Goal: Transaction & Acquisition: Purchase product/service

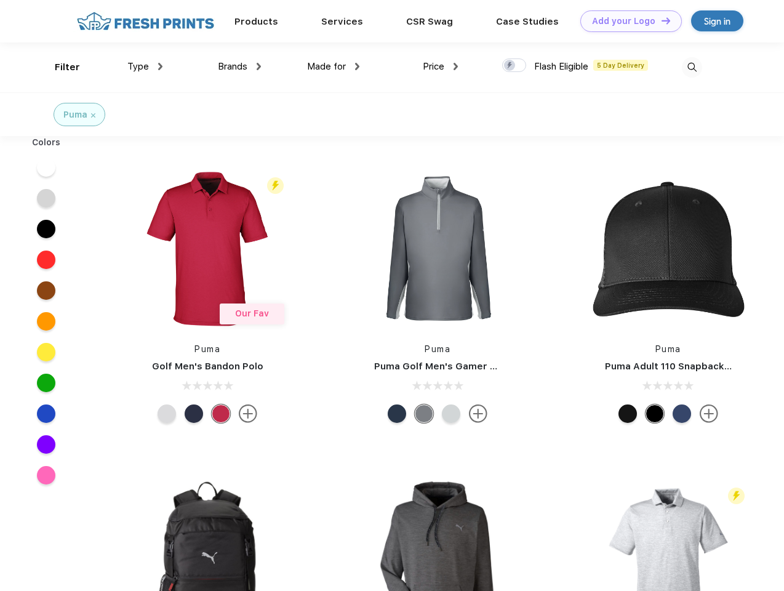
click at [626, 21] on link "Add your Logo Design Tool" at bounding box center [630, 21] width 101 height 22
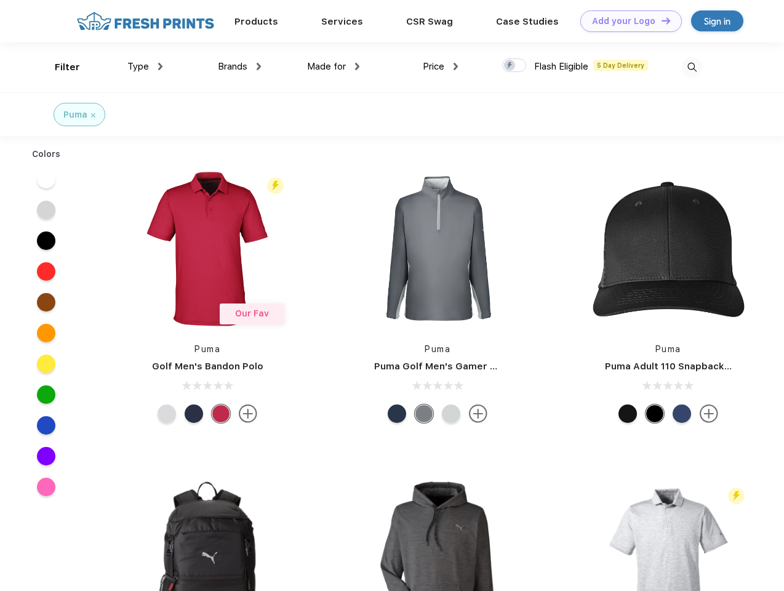
click at [0, 0] on div "Design Tool" at bounding box center [0, 0] width 0 height 0
click at [660, 20] on link "Add your Logo Design Tool" at bounding box center [630, 21] width 101 height 22
click at [59, 67] on div "Filter" at bounding box center [67, 67] width 25 height 14
click at [145, 66] on span "Type" at bounding box center [138, 66] width 22 height 11
click at [239, 66] on span "Brands" at bounding box center [233, 66] width 30 height 11
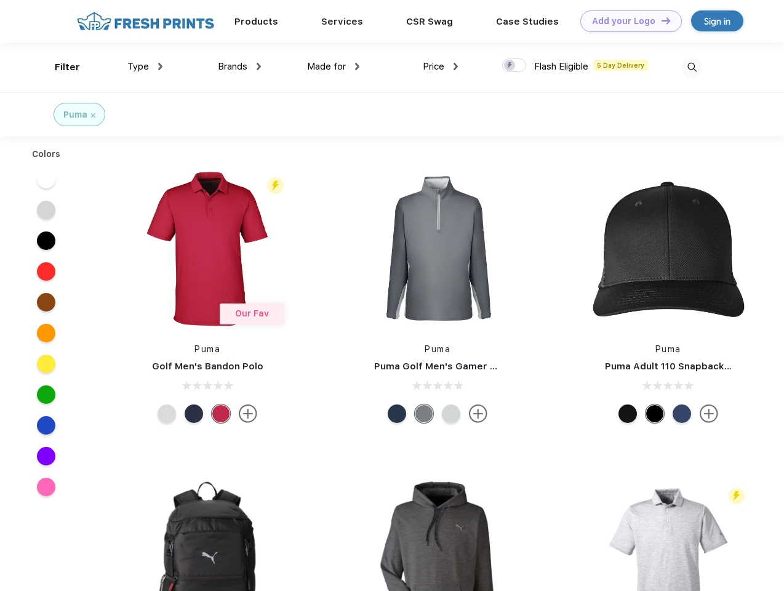
click at [333, 66] on span "Made for" at bounding box center [326, 66] width 39 height 11
click at [440, 66] on span "Price" at bounding box center [434, 66] width 22 height 11
click at [514, 66] on div at bounding box center [514, 65] width 24 height 14
click at [510, 66] on input "checkbox" at bounding box center [506, 62] width 8 height 8
click at [691, 67] on img at bounding box center [692, 67] width 20 height 20
